Goal: Task Accomplishment & Management: Use online tool/utility

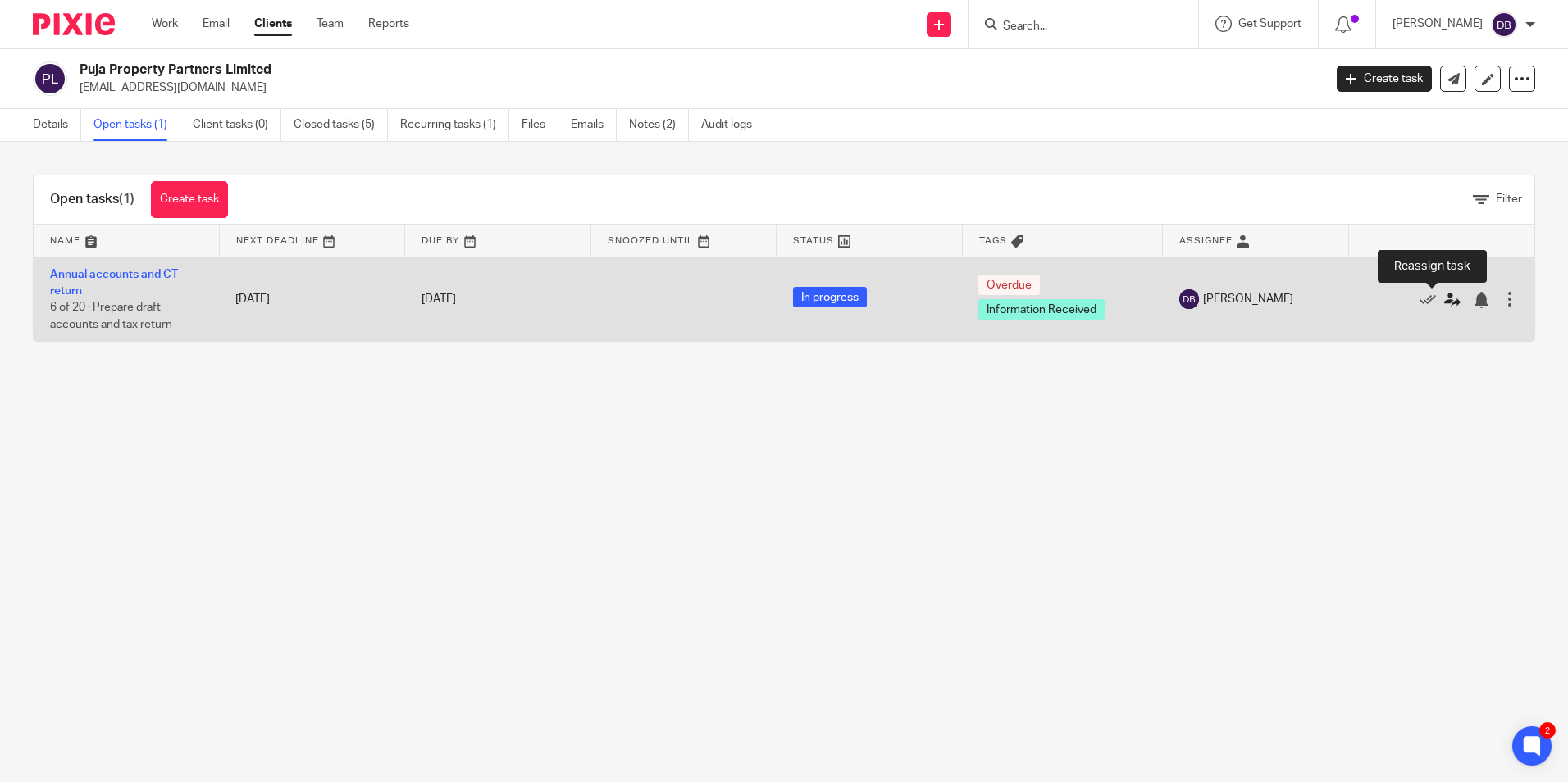
click at [1444, 303] on icon at bounding box center [1452, 299] width 17 height 17
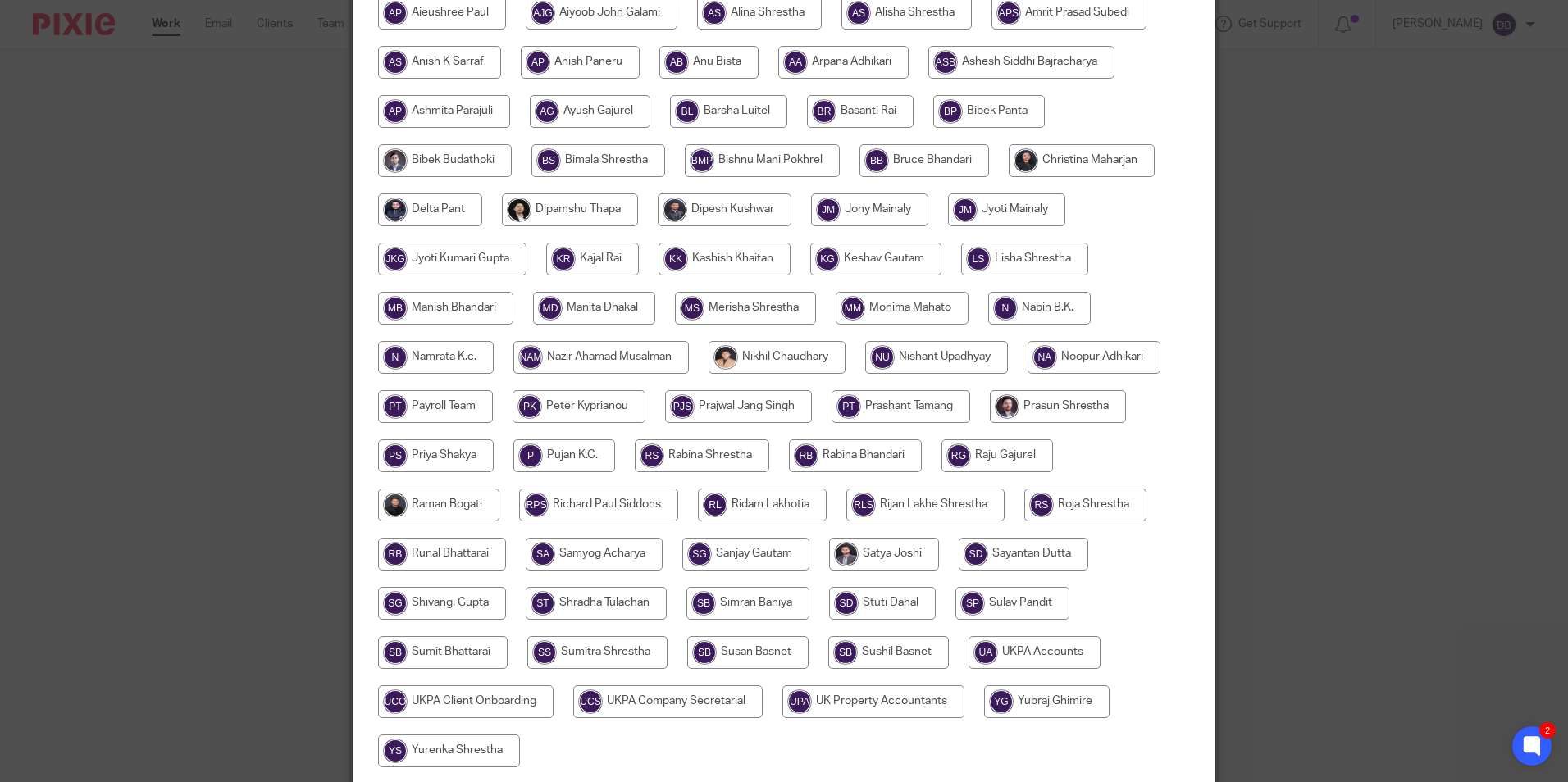
scroll to position [328, 0]
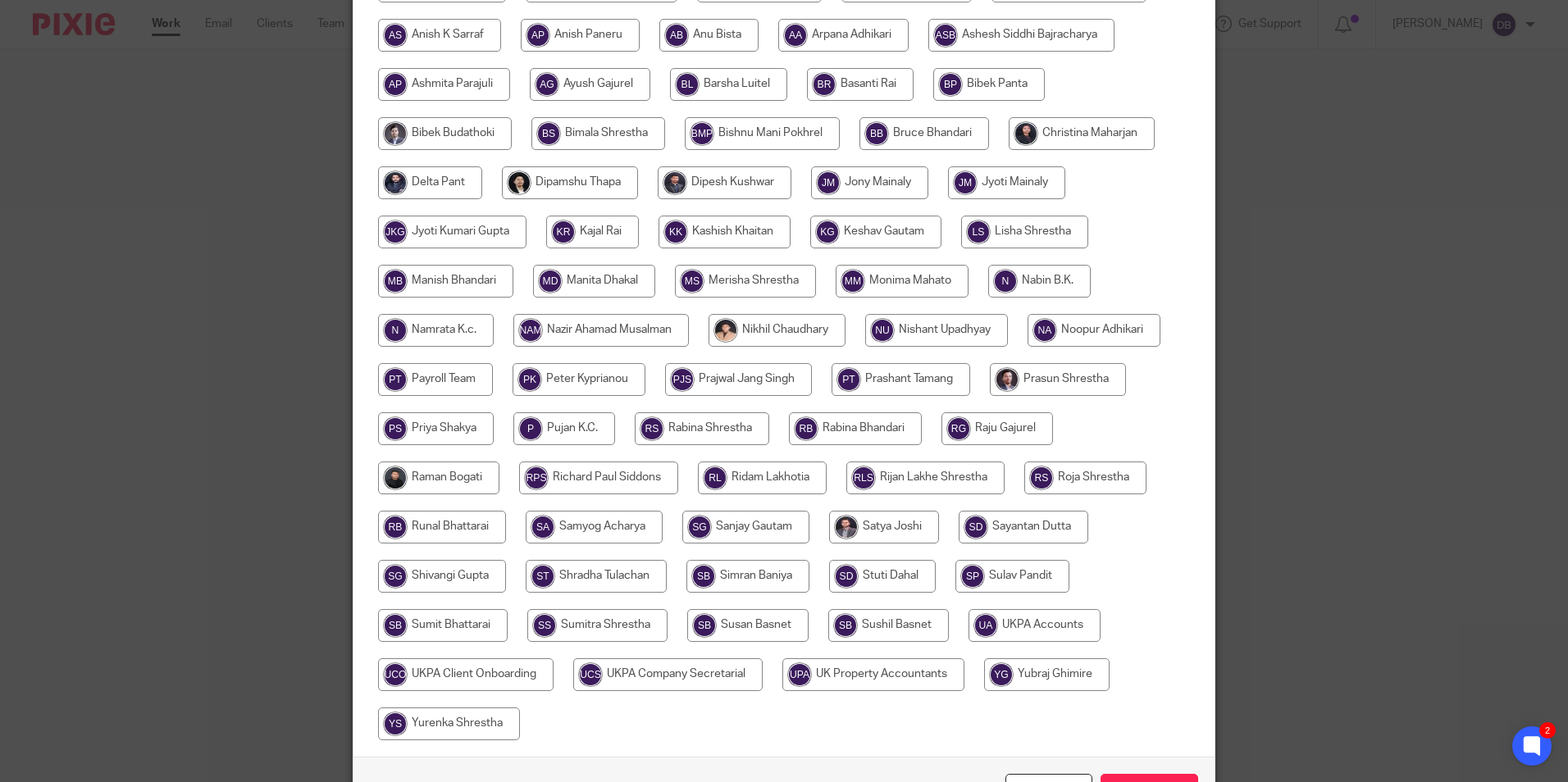
click at [560, 586] on input "radio" at bounding box center [596, 576] width 141 height 32
radio input "true"
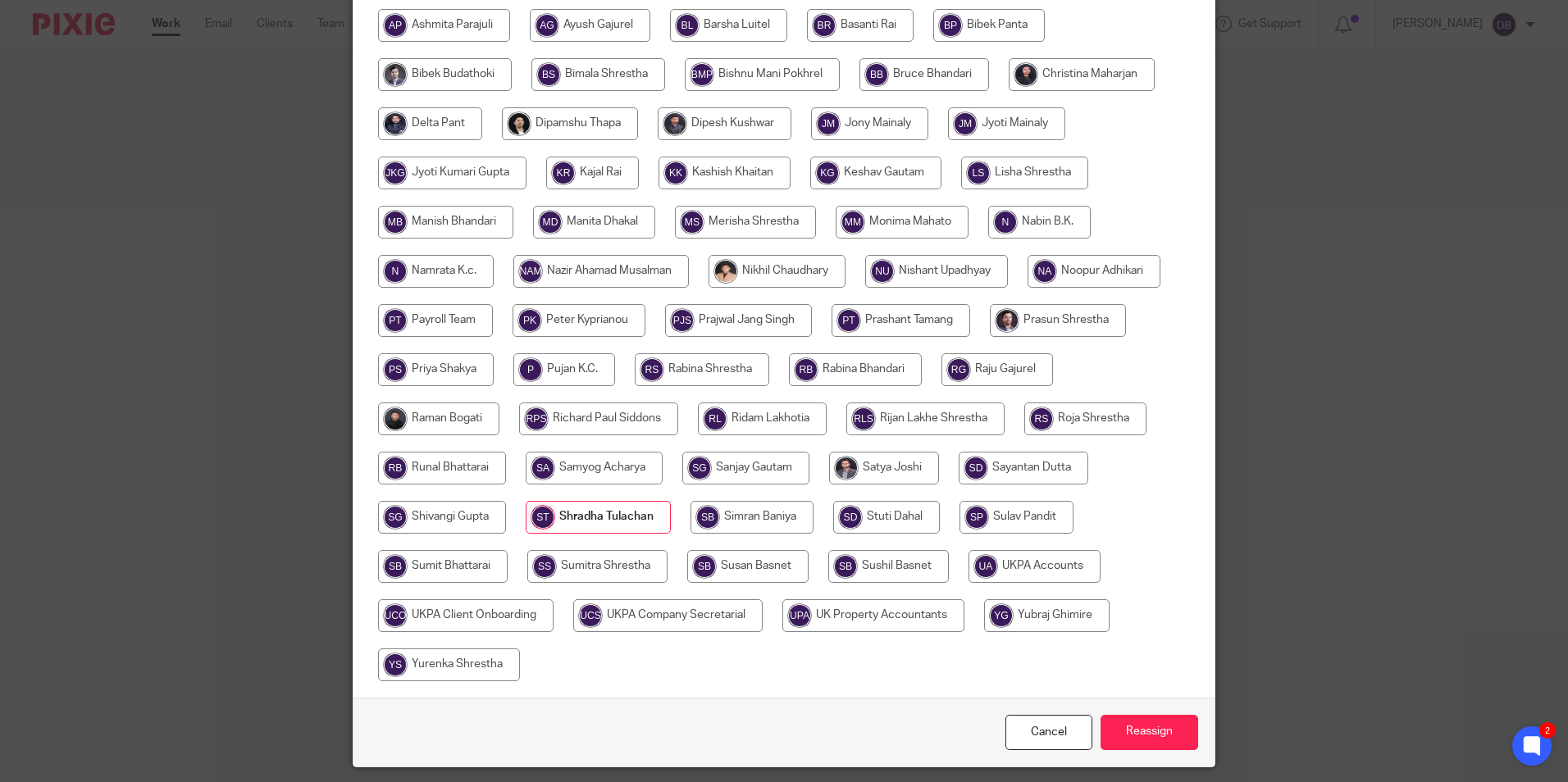
scroll to position [438, 0]
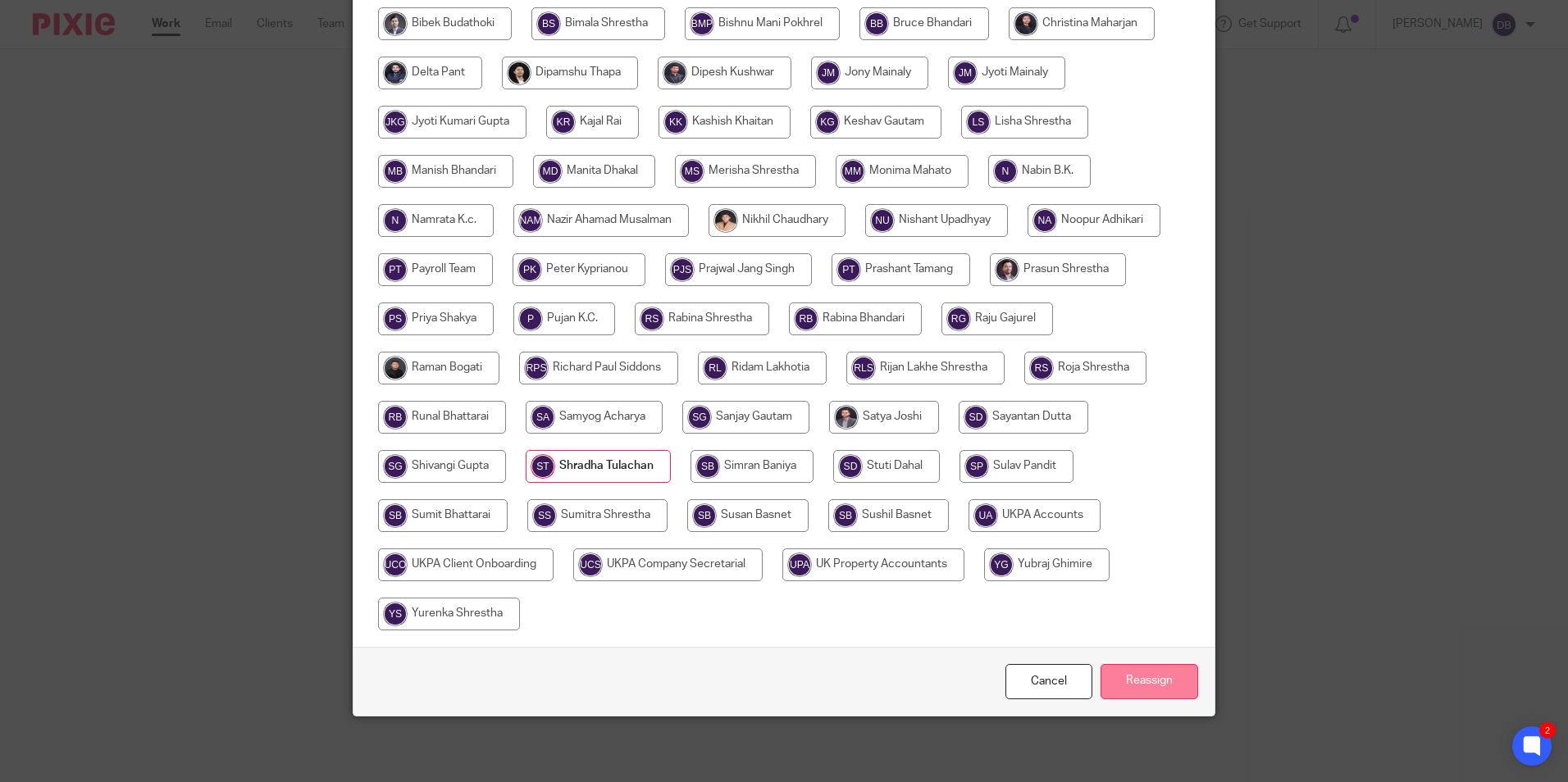
click at [1146, 682] on input "Reassign" at bounding box center [1149, 681] width 97 height 35
